Goal: Task Accomplishment & Management: Use online tool/utility

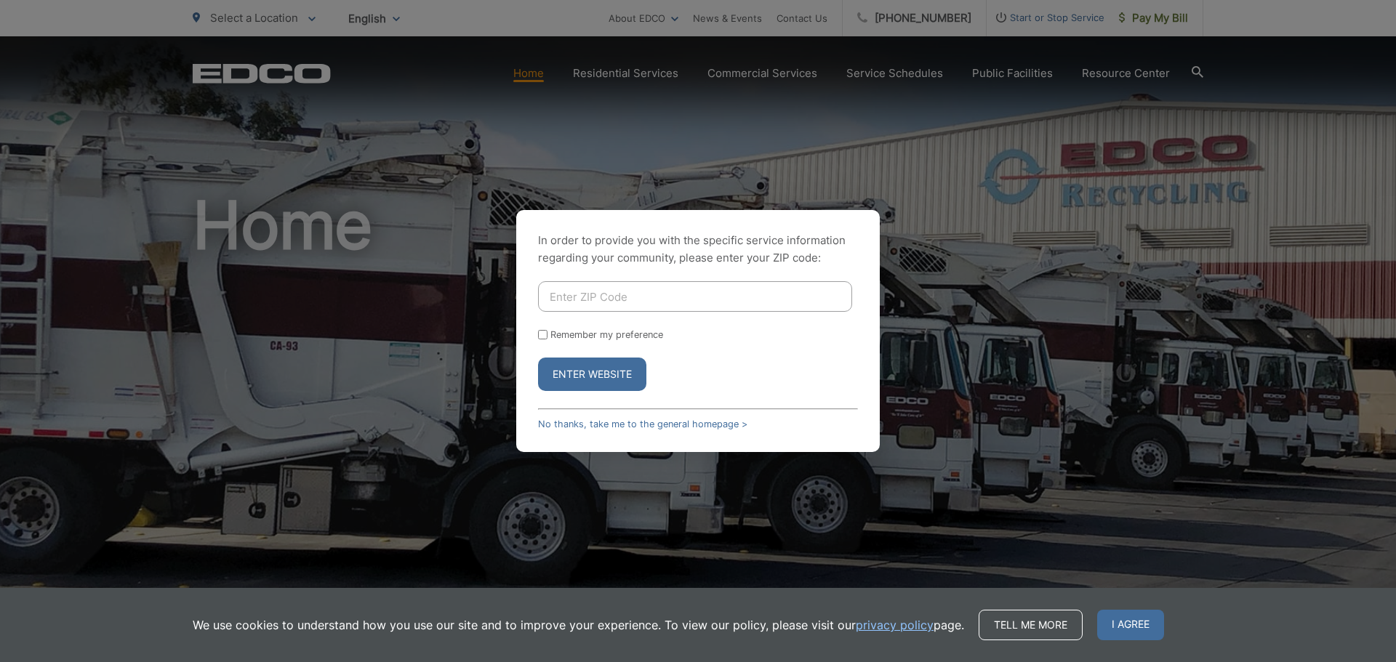
click at [606, 294] on input "Enter ZIP Code" at bounding box center [695, 296] width 314 height 31
type input "91935"
click at [538, 358] on button "Enter Website" at bounding box center [592, 374] width 108 height 33
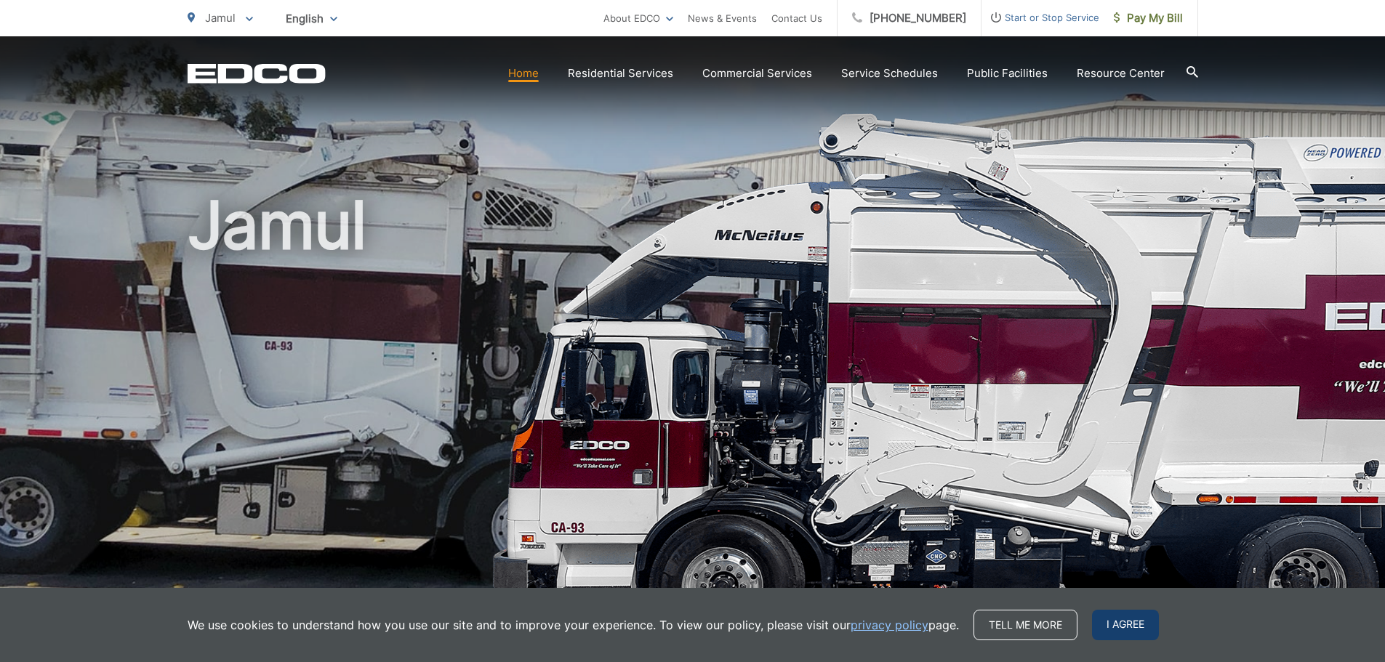
click at [1131, 630] on span "I agree" at bounding box center [1125, 625] width 67 height 31
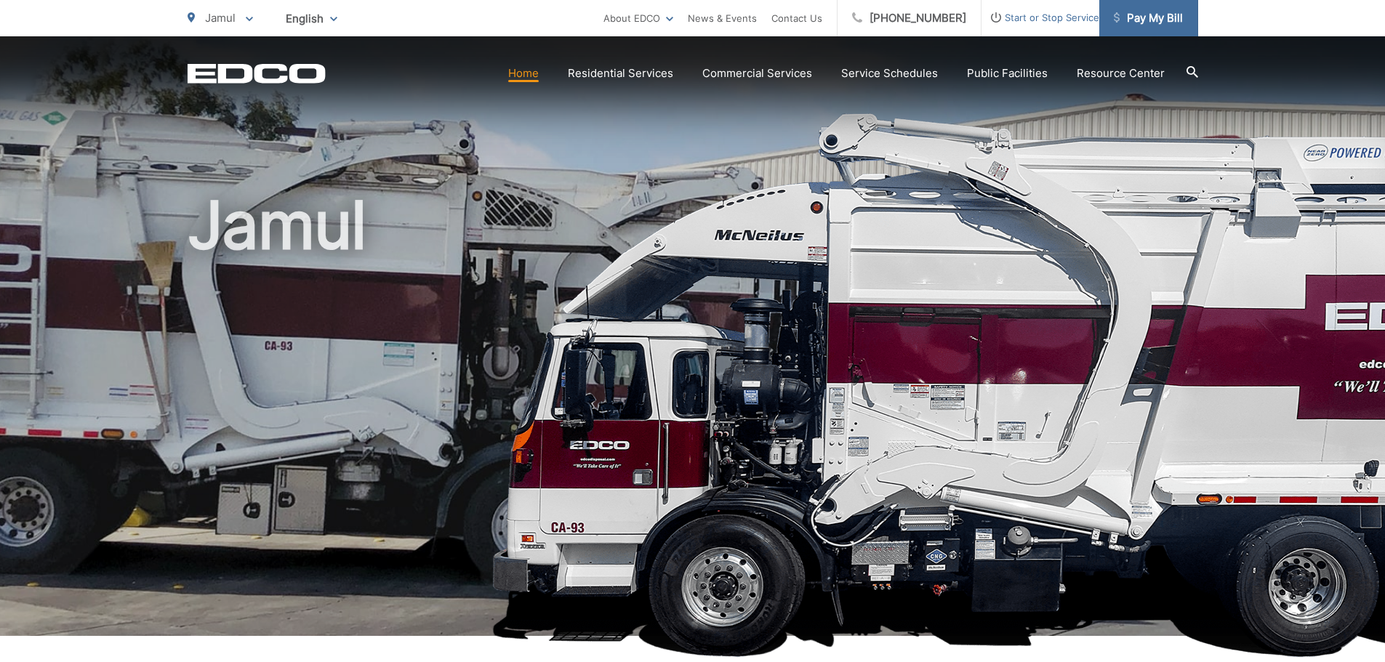
click at [1160, 14] on span "Pay My Bill" at bounding box center [1148, 17] width 69 height 17
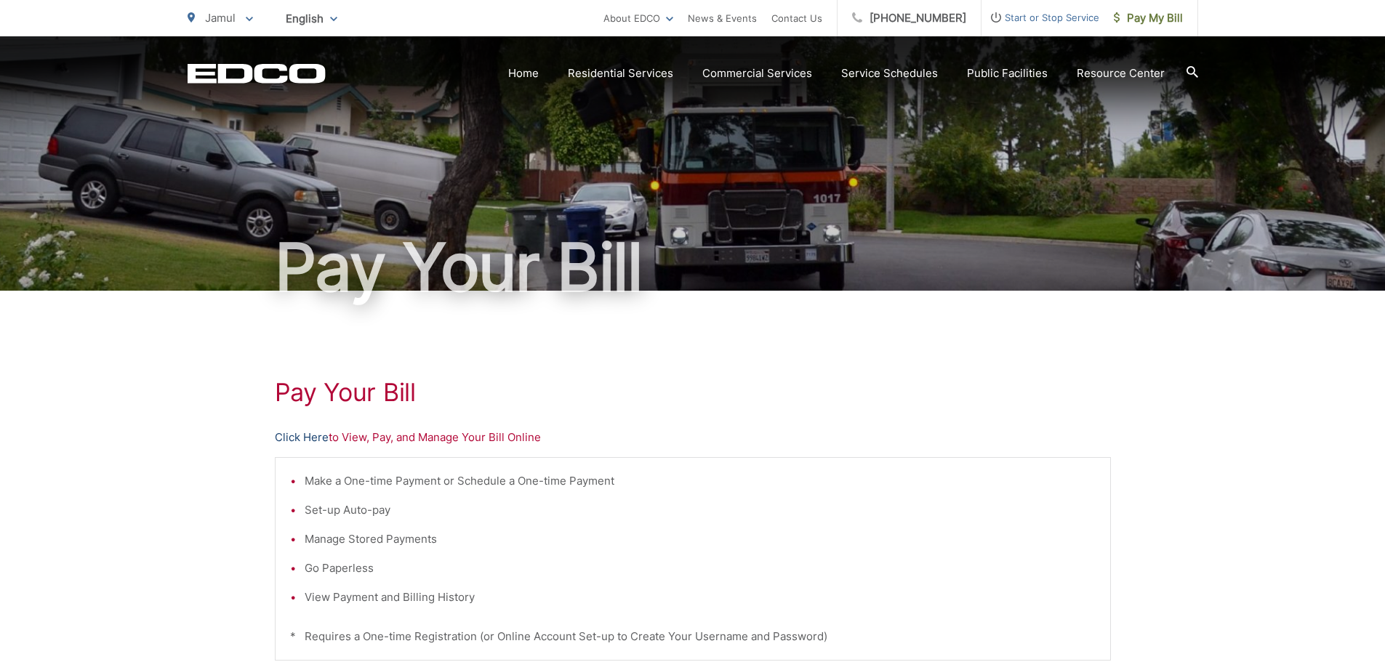
click at [313, 434] on link "Click Here" at bounding box center [302, 437] width 54 height 17
